Goal: Task Accomplishment & Management: Use online tool/utility

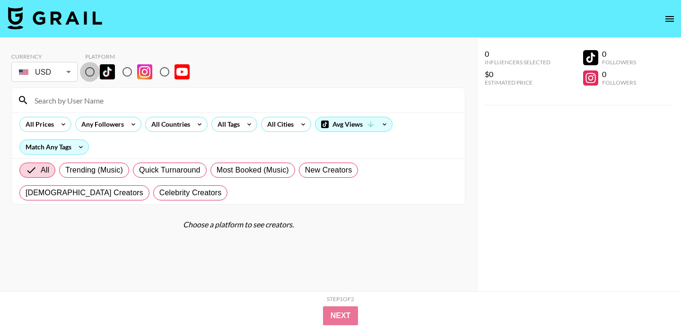
click at [90, 72] on input "radio" at bounding box center [90, 72] width 20 height 20
radio input "true"
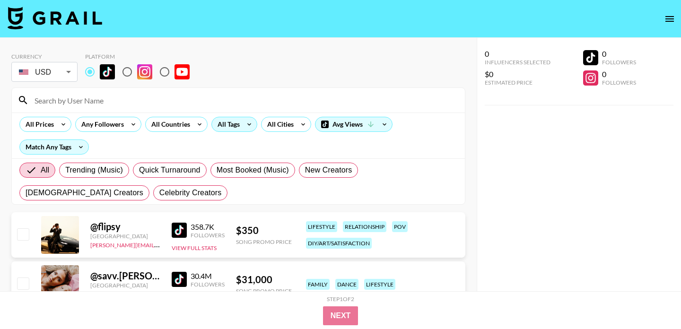
click at [239, 120] on div "All Tags" at bounding box center [227, 124] width 30 height 14
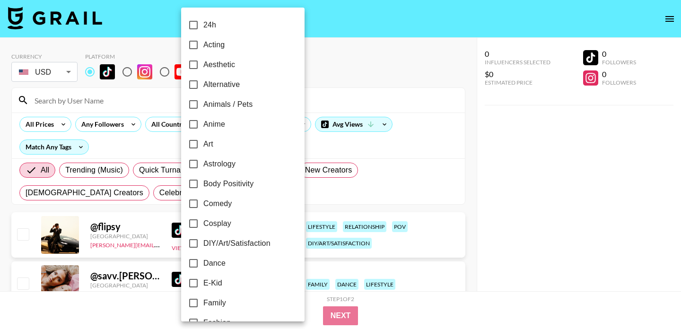
click at [216, 263] on span "Dance" at bounding box center [214, 263] width 22 height 11
click at [203, 263] on input "Dance" at bounding box center [193, 263] width 20 height 20
checkbox input "true"
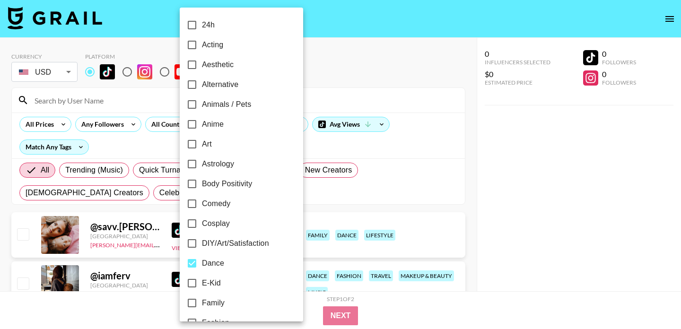
click at [48, 119] on div at bounding box center [340, 164] width 681 height 329
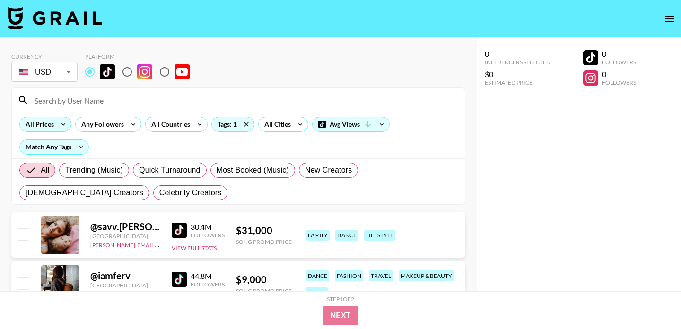
click at [51, 122] on div "All Prices" at bounding box center [38, 124] width 36 height 14
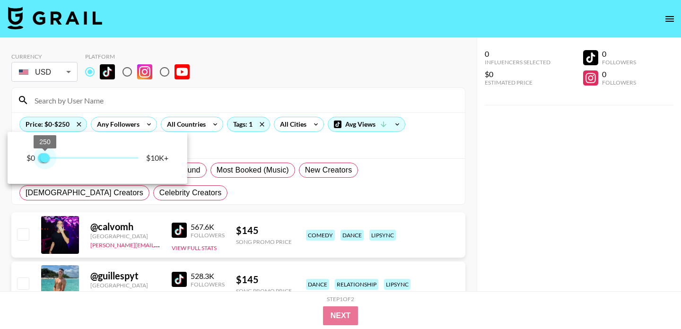
type input "500"
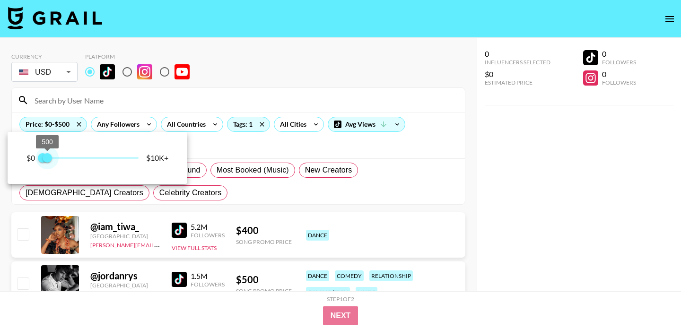
drag, startPoint x: 140, startPoint y: 157, endPoint x: 49, endPoint y: 154, distance: 91.7
click at [49, 154] on span "500" at bounding box center [47, 157] width 9 height 9
click at [336, 41] on div at bounding box center [340, 164] width 681 height 329
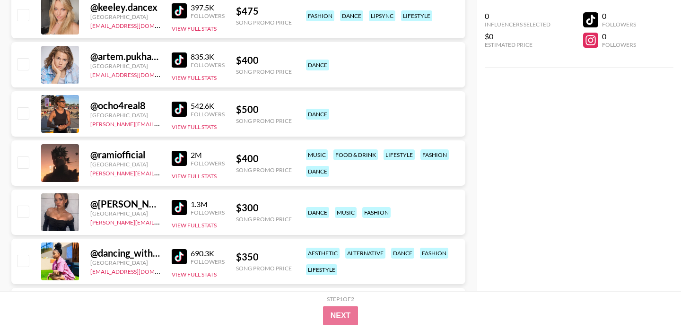
scroll to position [314, 0]
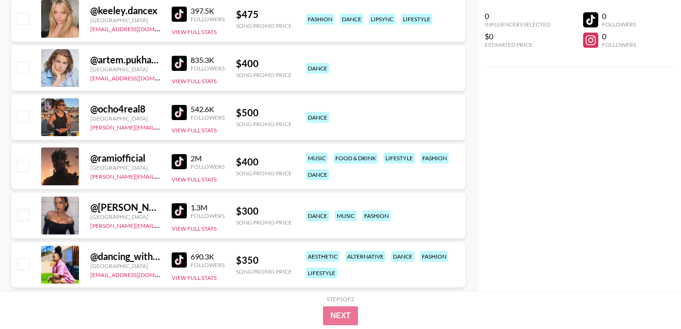
click at [179, 112] on img at bounding box center [179, 112] width 15 height 15
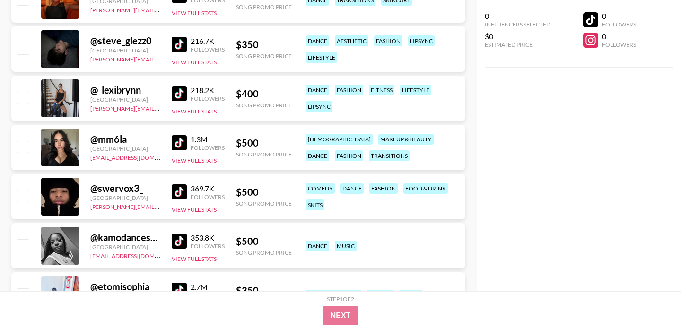
scroll to position [1464, 0]
click at [180, 197] on img at bounding box center [179, 191] width 15 height 15
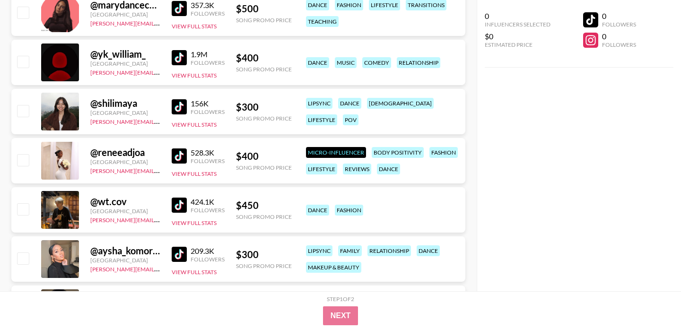
scroll to position [1801, 0]
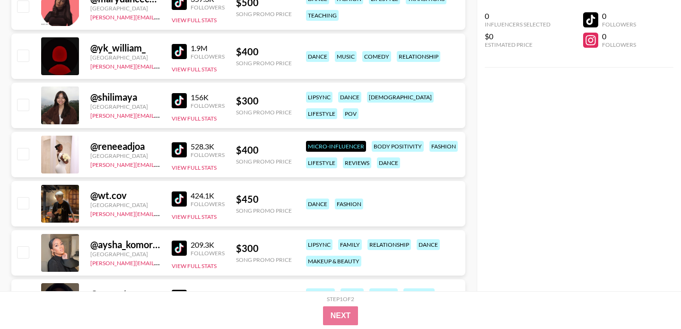
click at [184, 147] on img at bounding box center [179, 149] width 15 height 15
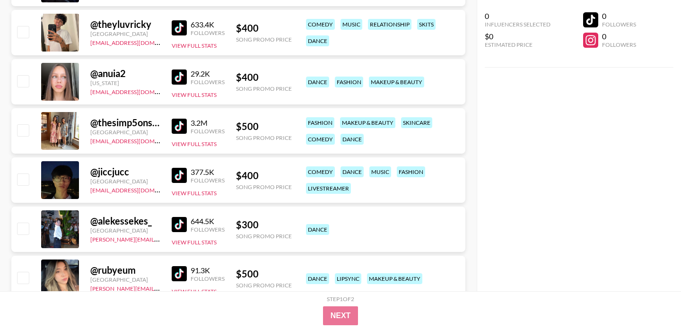
scroll to position [2126, 0]
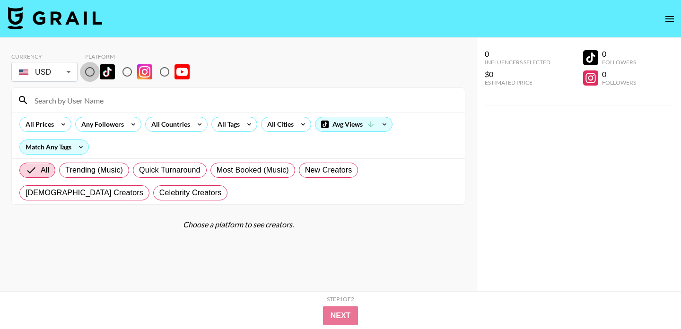
click at [89, 72] on input "radio" at bounding box center [90, 72] width 20 height 20
radio input "true"
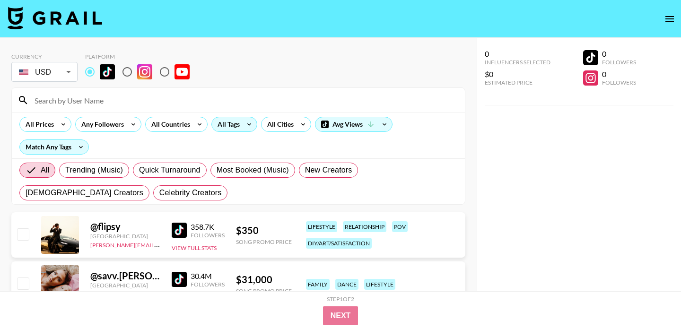
click at [224, 122] on div "All Tags" at bounding box center [227, 124] width 30 height 14
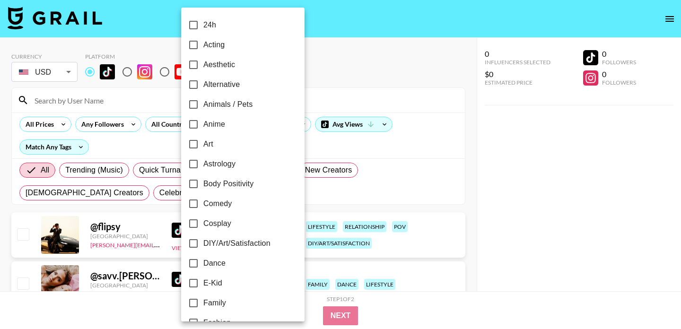
scroll to position [22, 0]
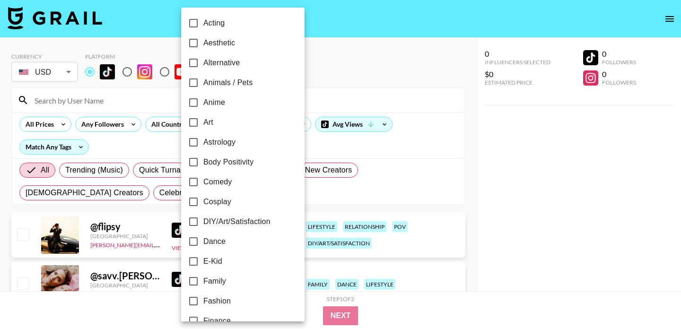
click at [198, 243] on input "Dance" at bounding box center [193, 242] width 20 height 20
checkbox input "true"
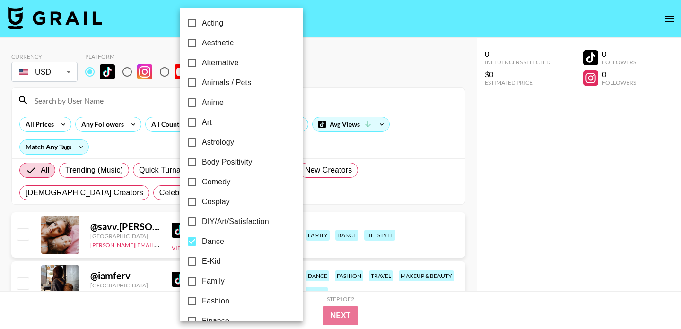
click at [86, 100] on div at bounding box center [340, 164] width 681 height 329
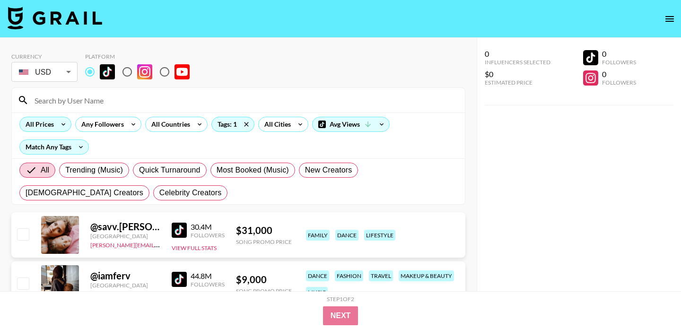
click at [59, 123] on icon at bounding box center [63, 124] width 15 height 14
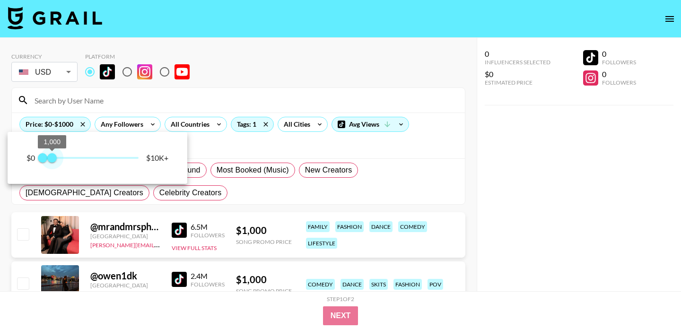
type input "750"
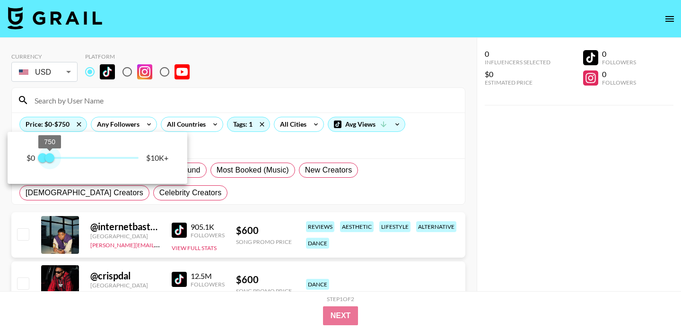
drag, startPoint x: 138, startPoint y: 159, endPoint x: 51, endPoint y: 155, distance: 87.5
click at [51, 155] on span "750" at bounding box center [49, 157] width 9 height 9
click at [375, 95] on div at bounding box center [340, 164] width 681 height 329
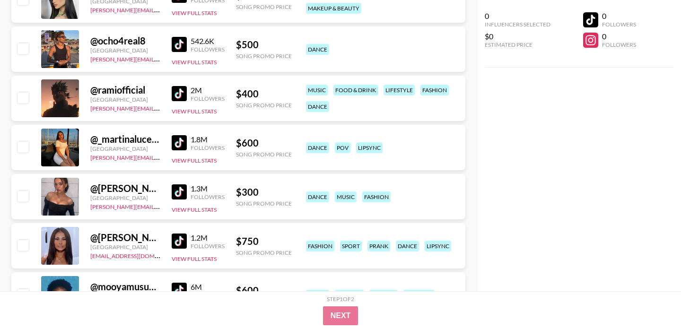
scroll to position [630, 0]
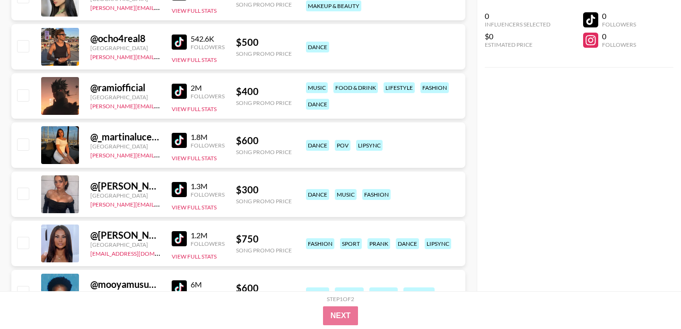
click at [176, 87] on img at bounding box center [179, 91] width 15 height 15
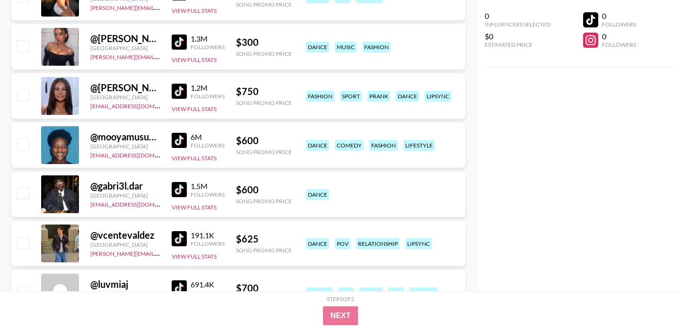
scroll to position [778, 0]
click at [180, 189] on img at bounding box center [179, 188] width 15 height 15
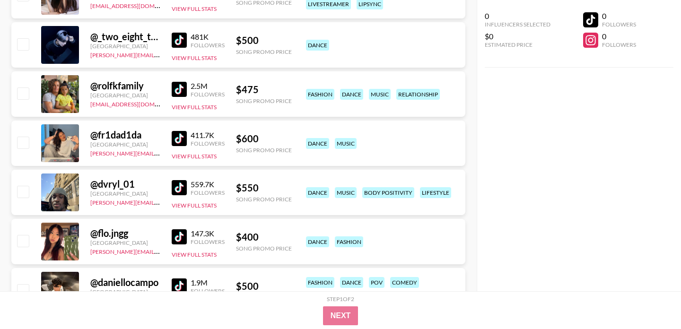
scroll to position [2110, 0]
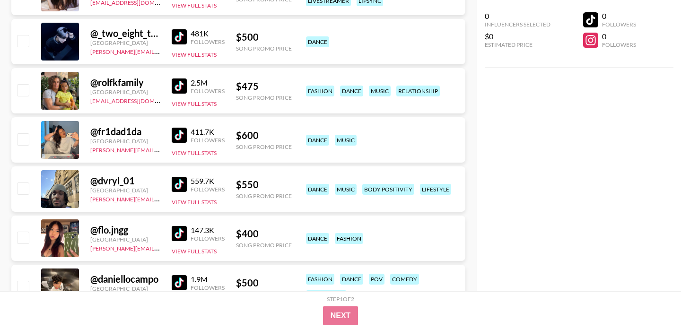
click at [181, 184] on img at bounding box center [179, 184] width 15 height 15
click at [176, 79] on img at bounding box center [179, 85] width 15 height 15
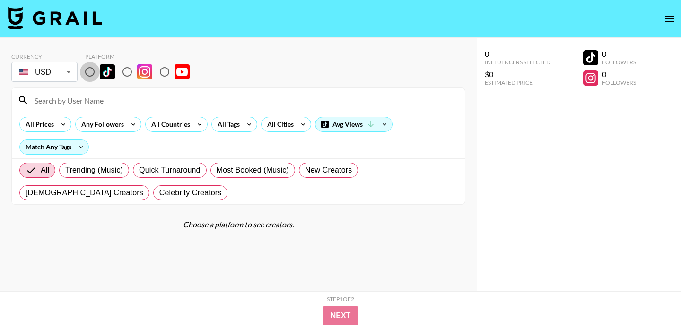
click at [91, 73] on input "radio" at bounding box center [90, 72] width 20 height 20
radio input "true"
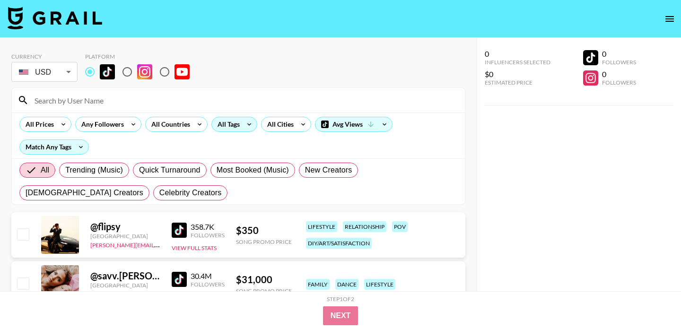
click at [238, 128] on div "All Tags" at bounding box center [227, 124] width 30 height 14
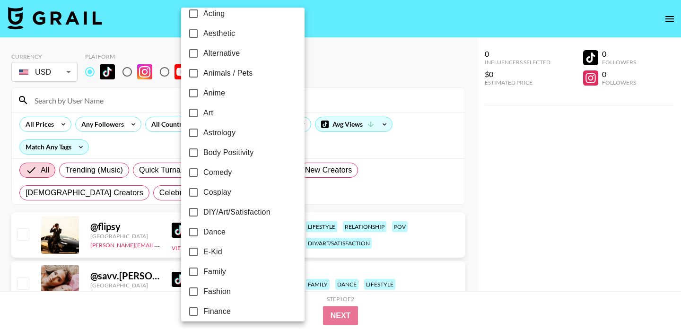
scroll to position [43, 0]
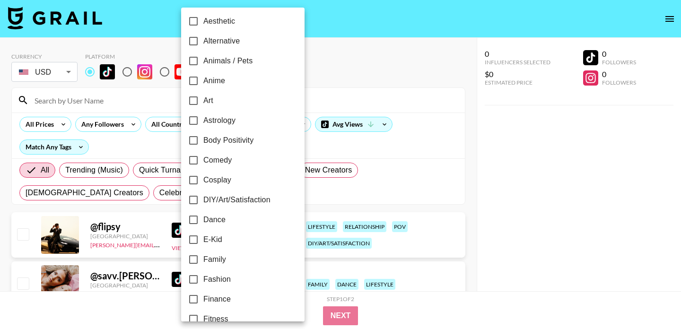
click at [204, 220] on span "Dance" at bounding box center [214, 219] width 22 height 11
click at [203, 220] on input "Dance" at bounding box center [193, 220] width 20 height 20
checkbox input "true"
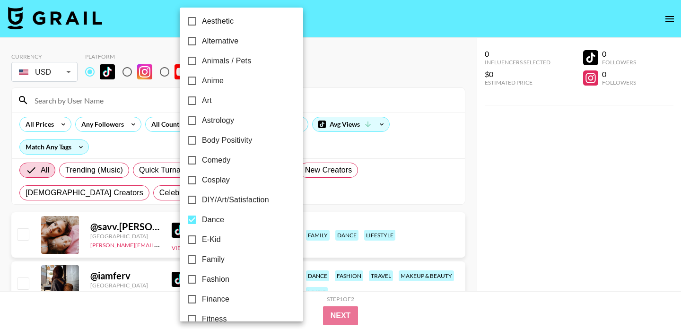
click at [340, 86] on div at bounding box center [340, 164] width 681 height 329
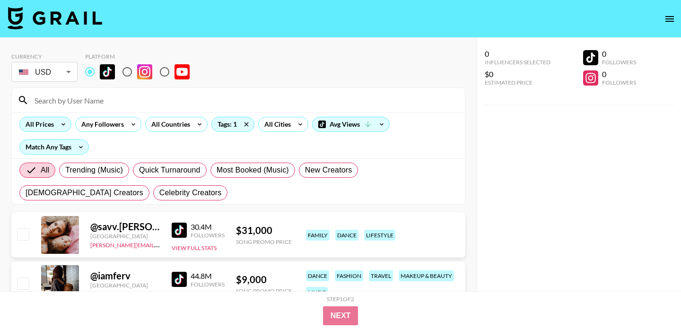
click at [51, 128] on div "All Prices" at bounding box center [38, 124] width 36 height 14
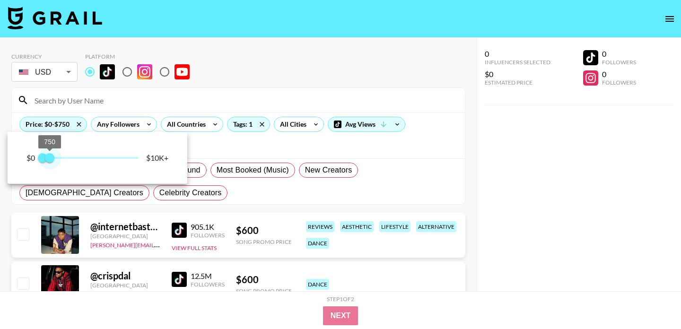
type input "750"
drag, startPoint x: 138, startPoint y: 158, endPoint x: 50, endPoint y: 158, distance: 87.9
click at [50, 158] on span "750" at bounding box center [49, 157] width 9 height 9
click at [401, 52] on div at bounding box center [340, 164] width 681 height 329
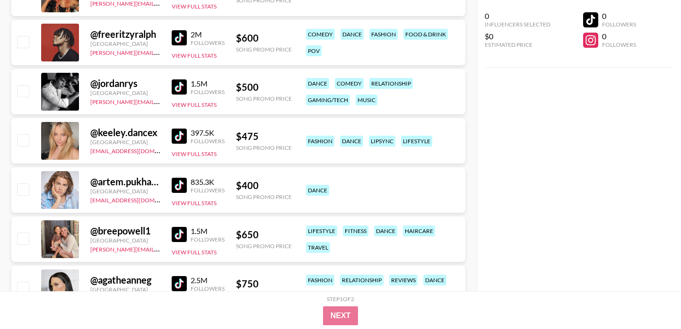
scroll to position [324, 0]
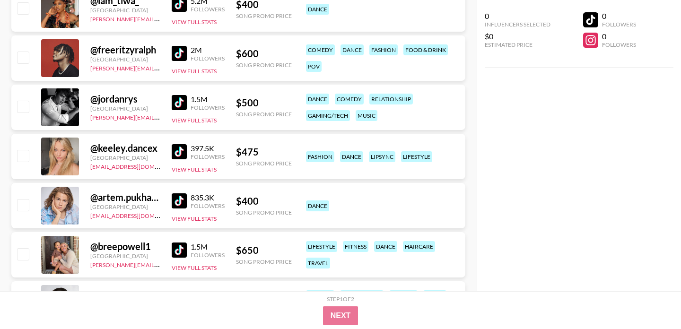
click at [177, 97] on img at bounding box center [179, 102] width 15 height 15
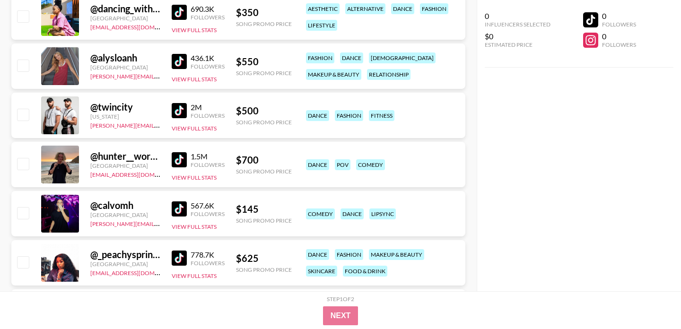
scroll to position [1106, 0]
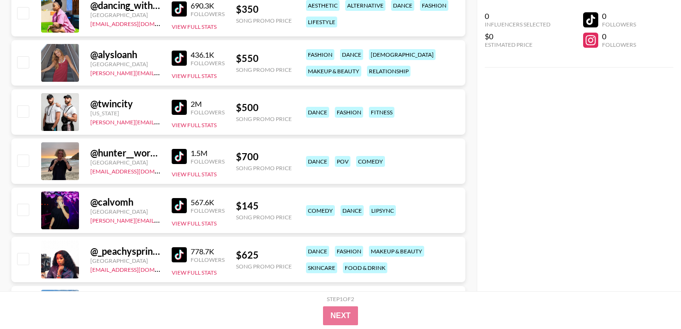
click at [179, 114] on img at bounding box center [179, 107] width 15 height 15
